Goal: Go to known website: Go to known website

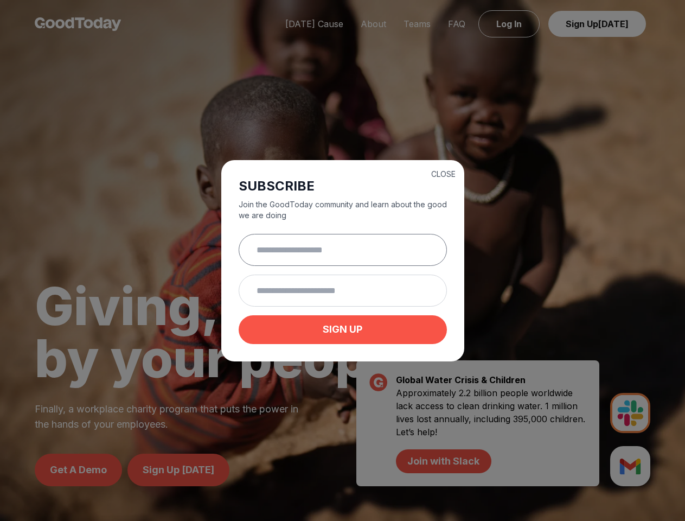
click at [342, 260] on input "text" at bounding box center [343, 250] width 208 height 32
click at [443, 173] on button "CLOSE" at bounding box center [443, 174] width 24 height 11
